Goal: Find specific page/section: Find specific page/section

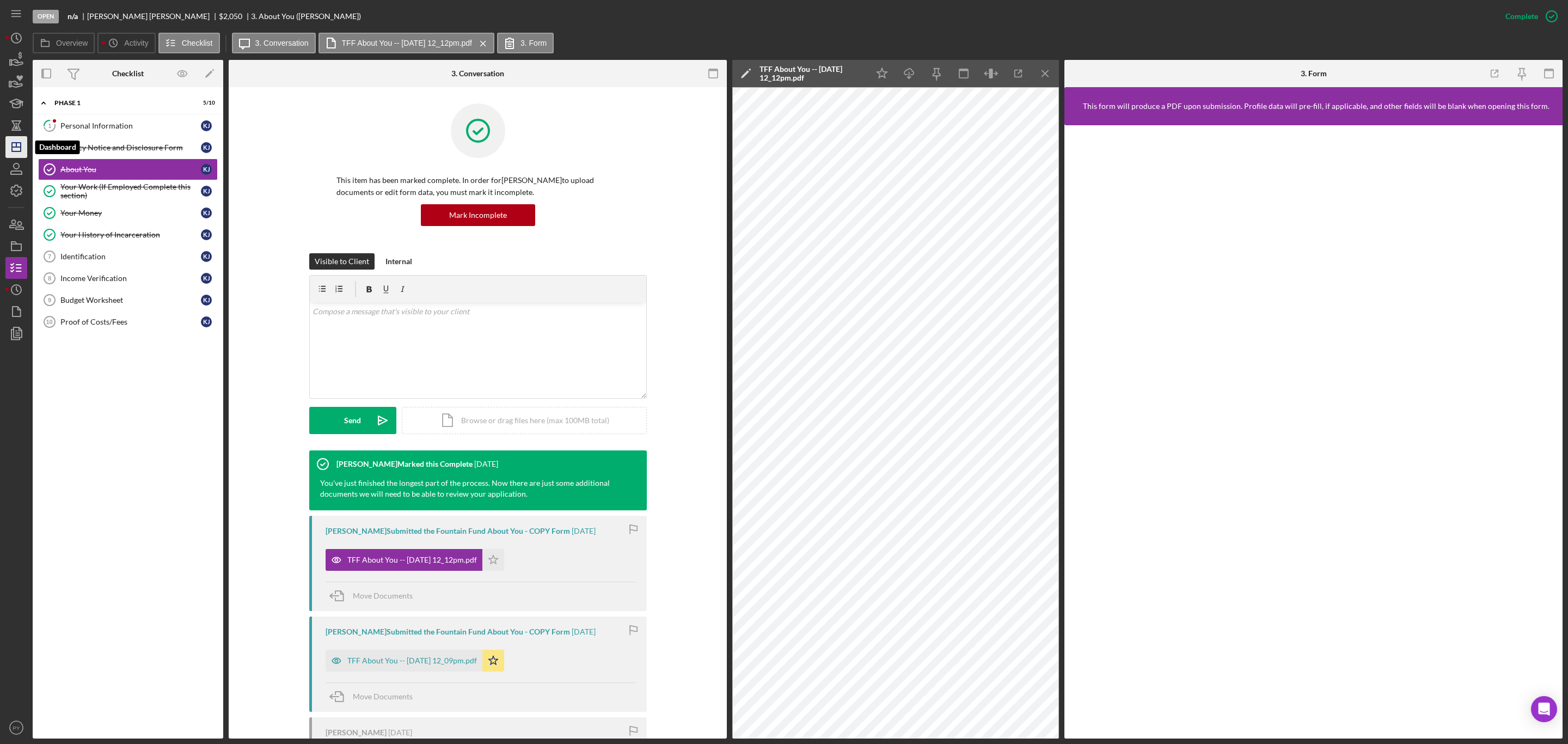
click at [19, 145] on icon "Icon/Dashboard" at bounding box center [16, 146] width 27 height 27
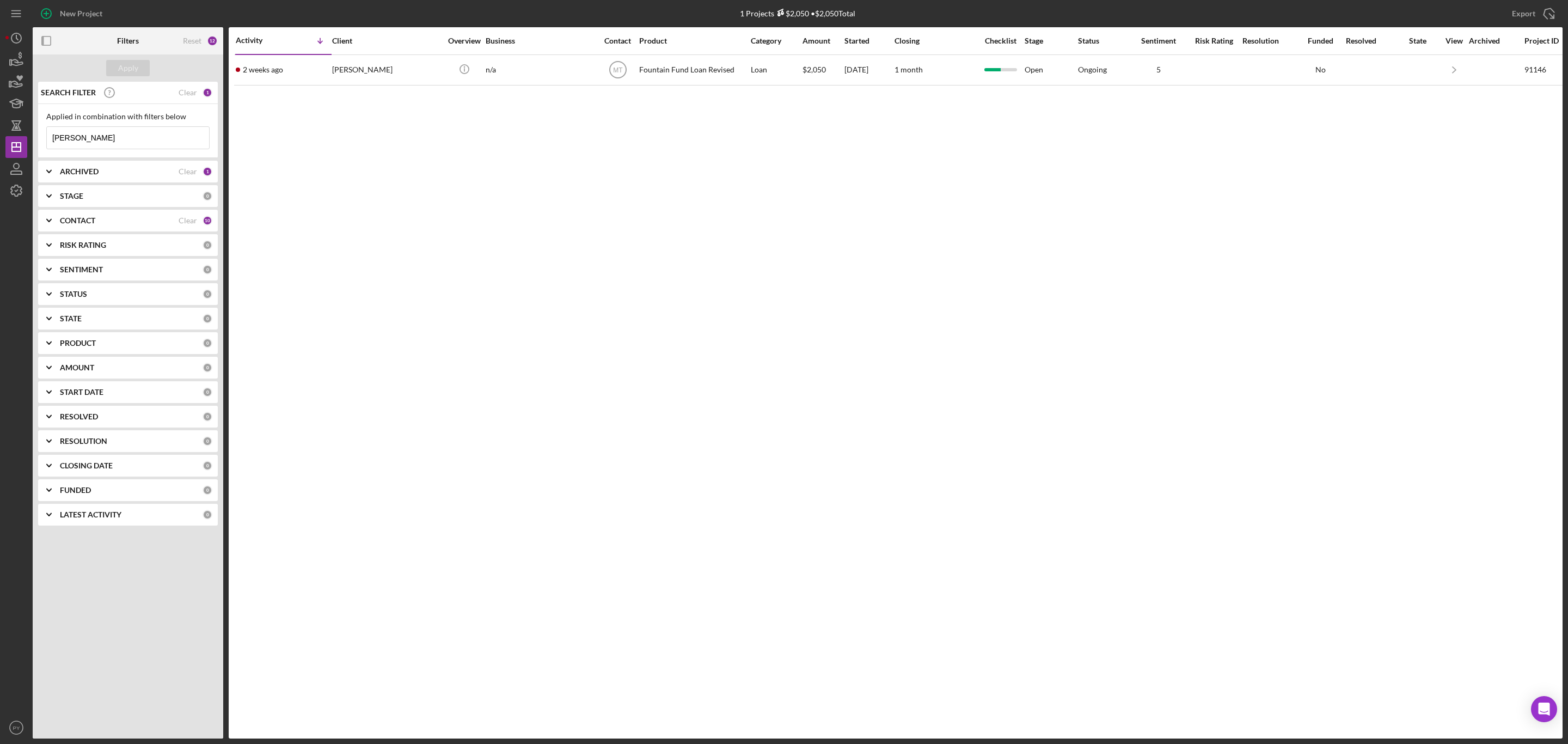
click at [132, 135] on input "[PERSON_NAME]" at bounding box center [127, 138] width 162 height 22
type input "k"
click at [123, 127] on input "raylaja\" at bounding box center [127, 138] width 162 height 22
type input "r"
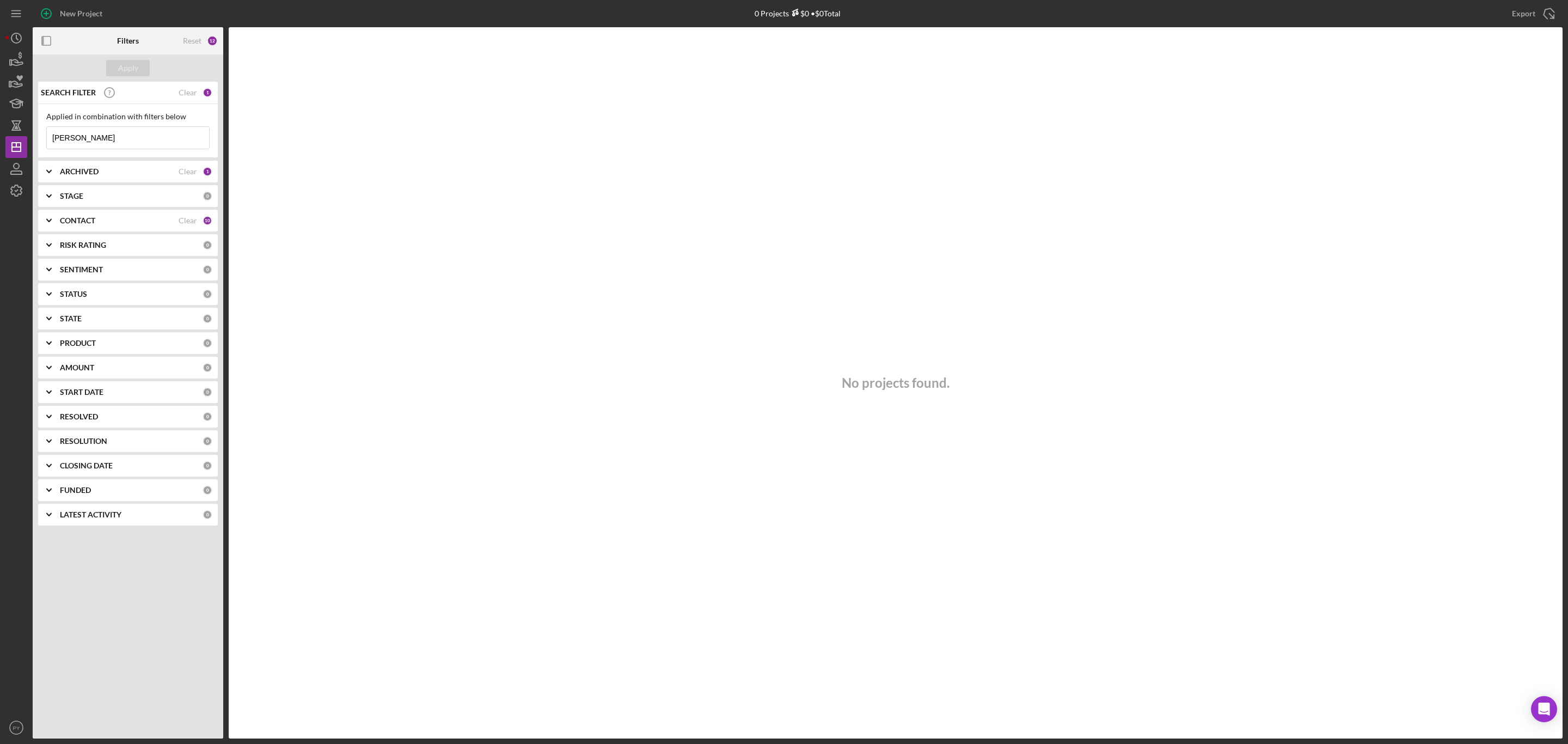
click at [97, 144] on input "[PERSON_NAME]" at bounding box center [127, 138] width 162 height 22
click at [114, 128] on input "[PERSON_NAME]" at bounding box center [127, 138] width 162 height 22
type input "w"
type input "ralaja"
click at [81, 223] on b "CONTACT" at bounding box center [78, 221] width 36 height 9
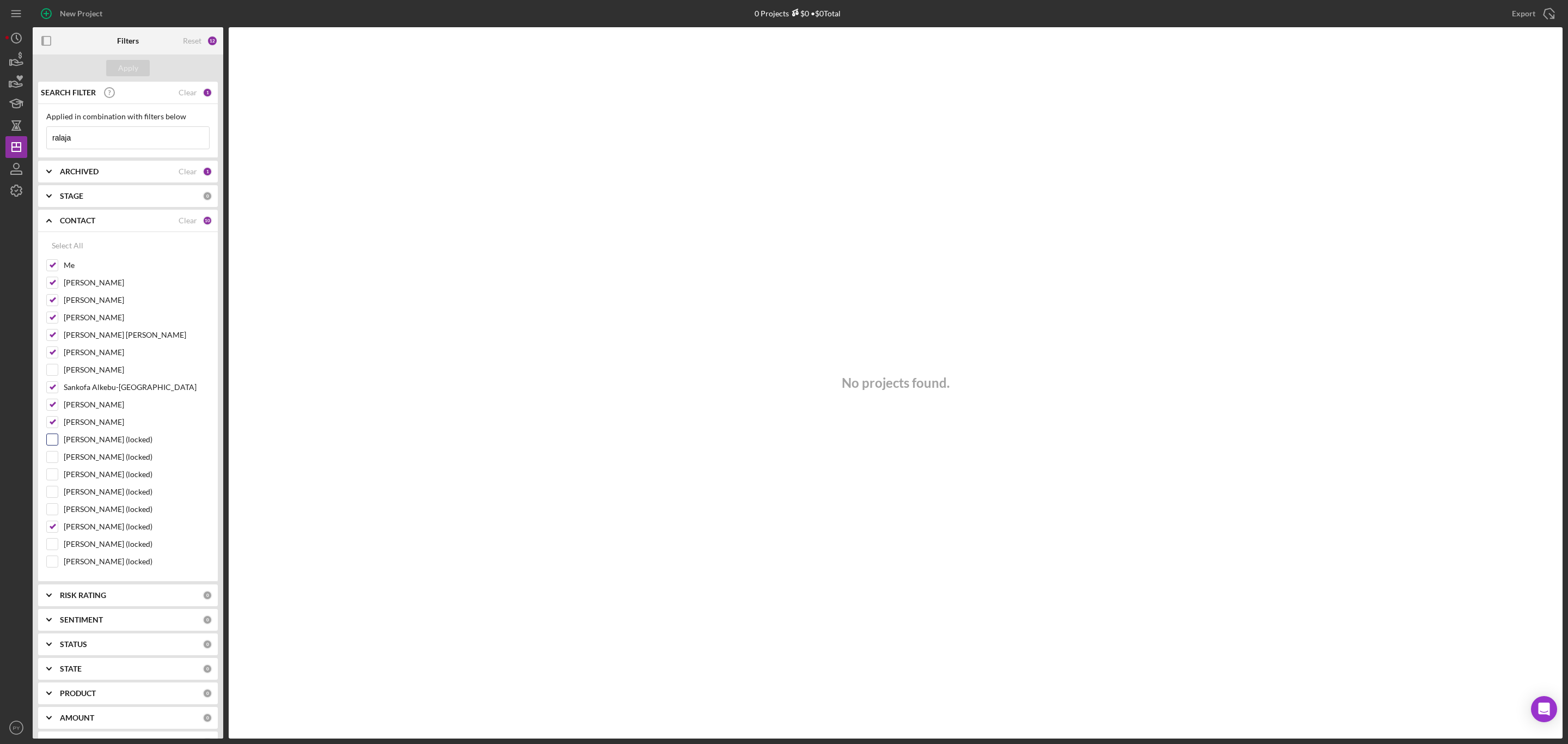
click at [47, 445] on input "[PERSON_NAME] (locked)" at bounding box center [52, 439] width 11 height 11
checkbox input "true"
click at [129, 134] on input "ralaja" at bounding box center [127, 138] width 162 height 22
click at [167, 137] on input "ralaja" at bounding box center [127, 138] width 162 height 22
type input "r"
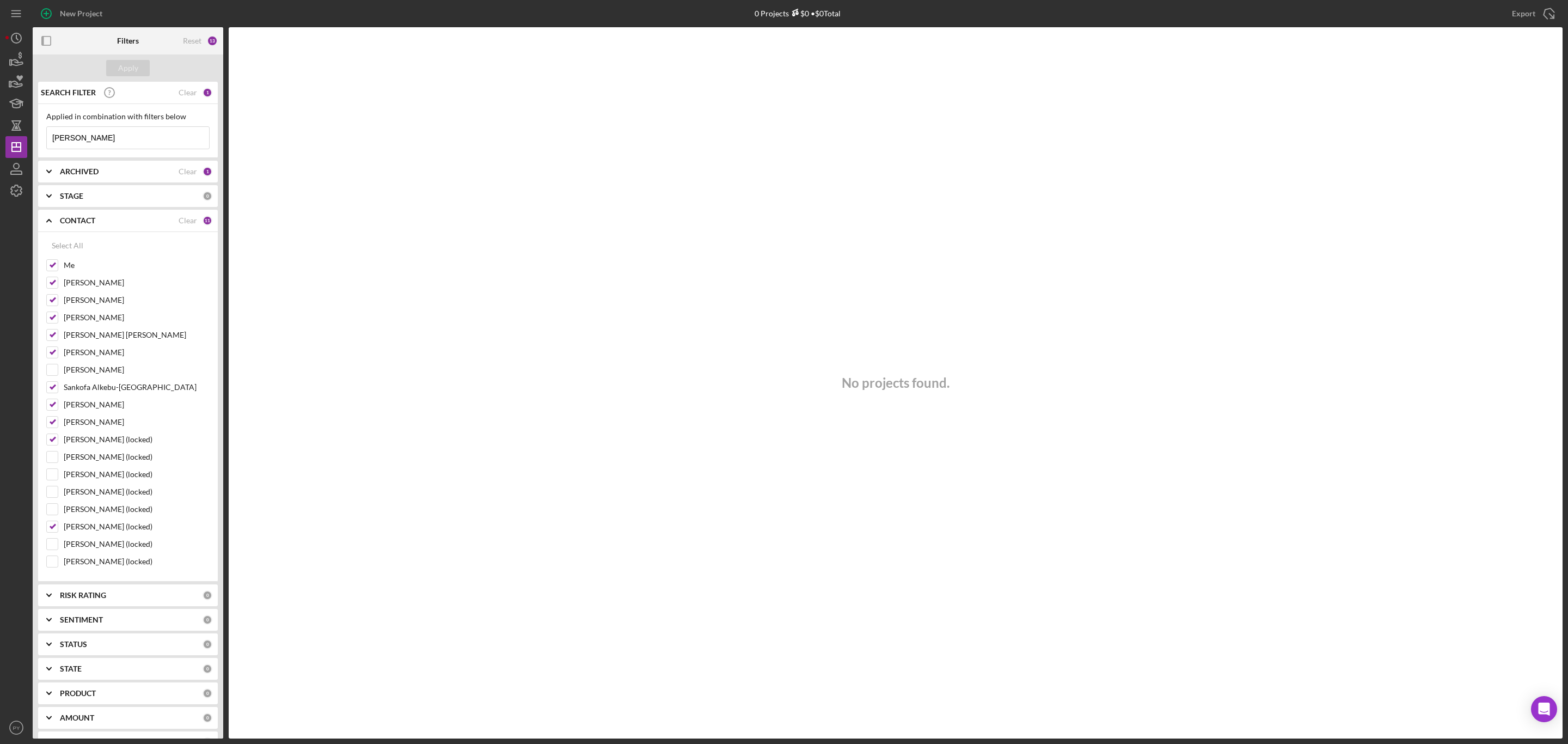
type input "[PERSON_NAME]"
